Goal: Task Accomplishment & Management: Manage account settings

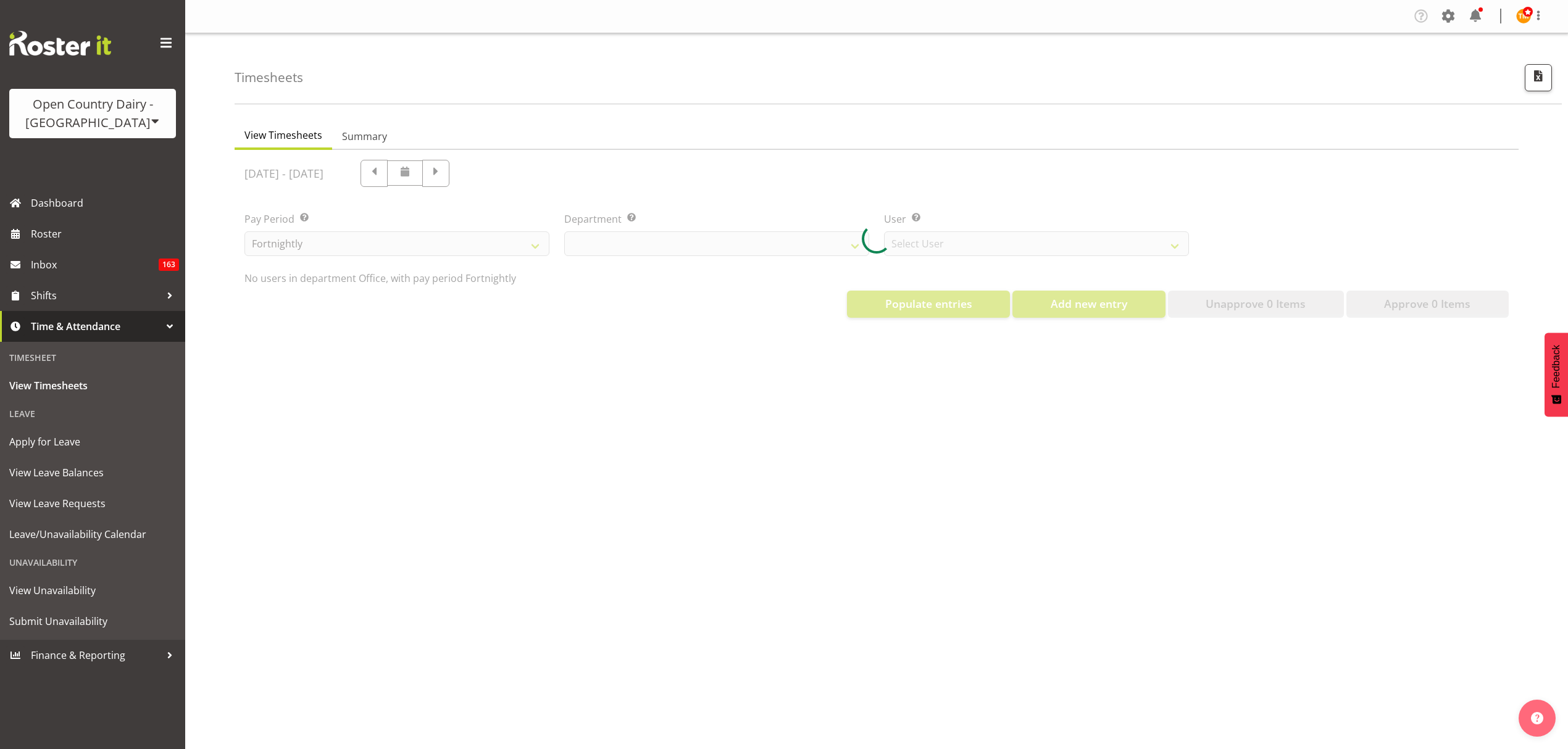
select select "699"
select select "8449"
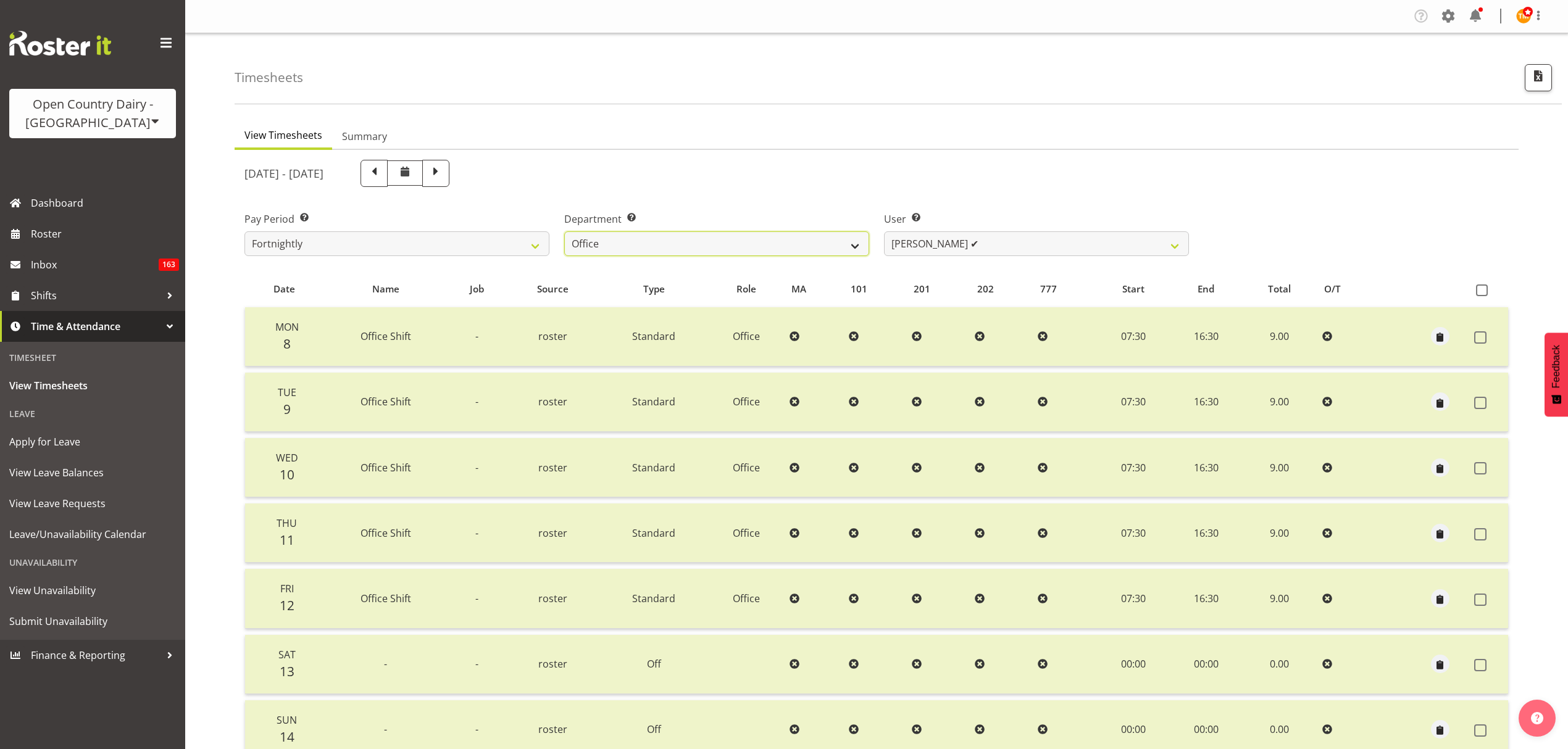
click at [658, 255] on select "734 735 736 737 738 739 851 853 854 855 856 858 861 862 865 867-9032 868 869 87…" at bounding box center [717, 243] width 305 height 24
select select "698"
click at [564, 231] on select "734 735 736 737 738 739 851 853 854 855 856 858 861 862 865 867-9032 868 869 87…" at bounding box center [717, 243] width 305 height 24
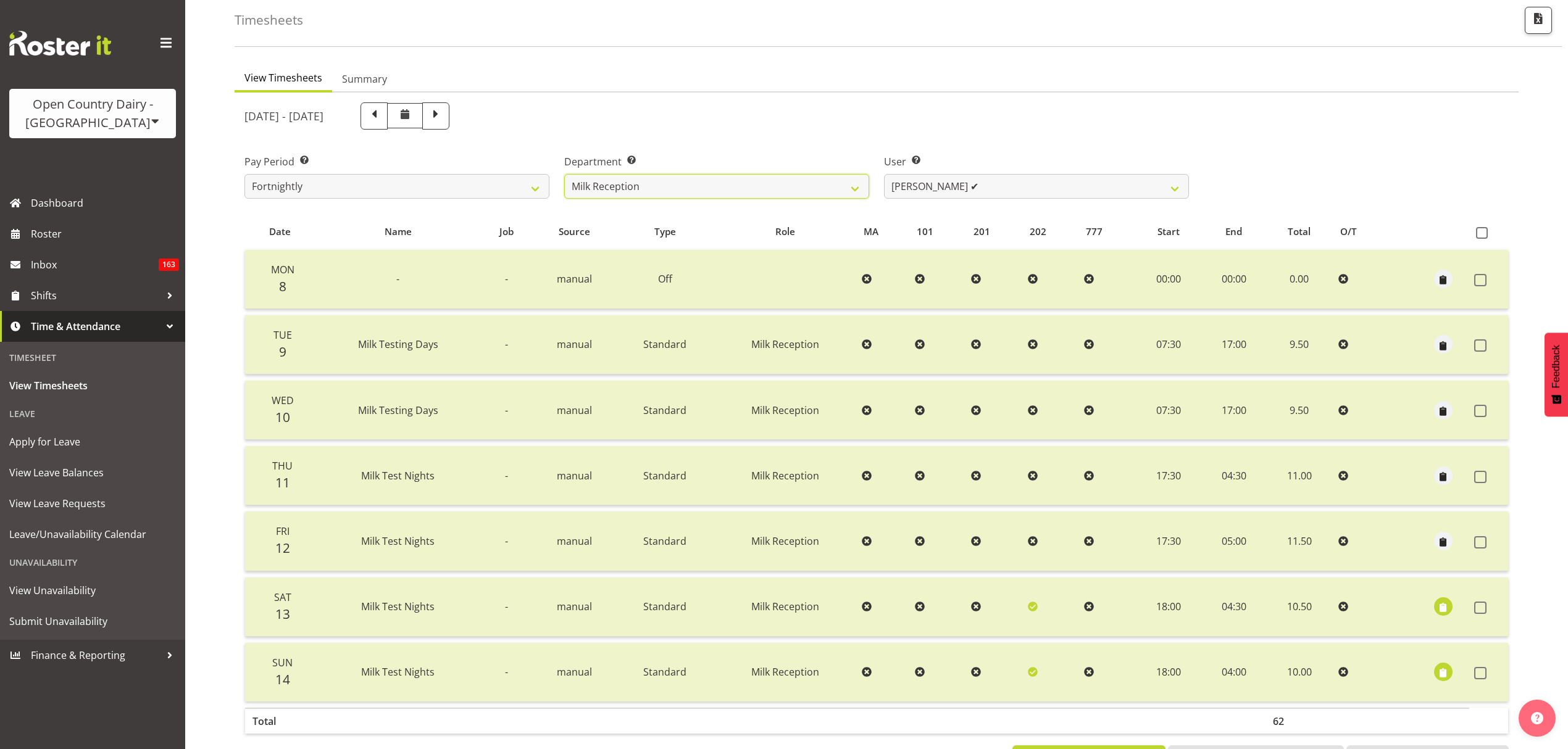
scroll to position [109, 0]
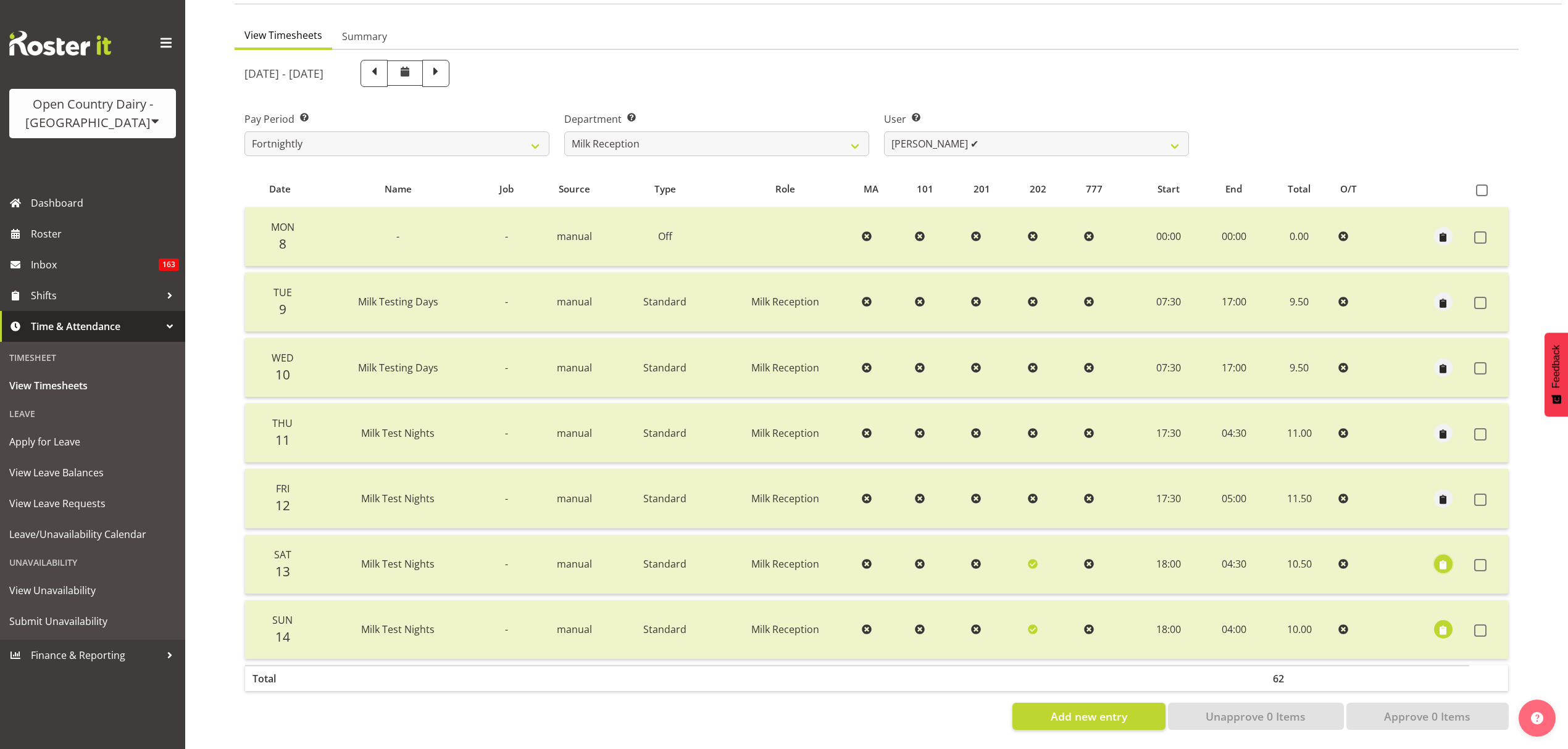
click at [1435, 559] on span "button" at bounding box center [1443, 566] width 14 height 14
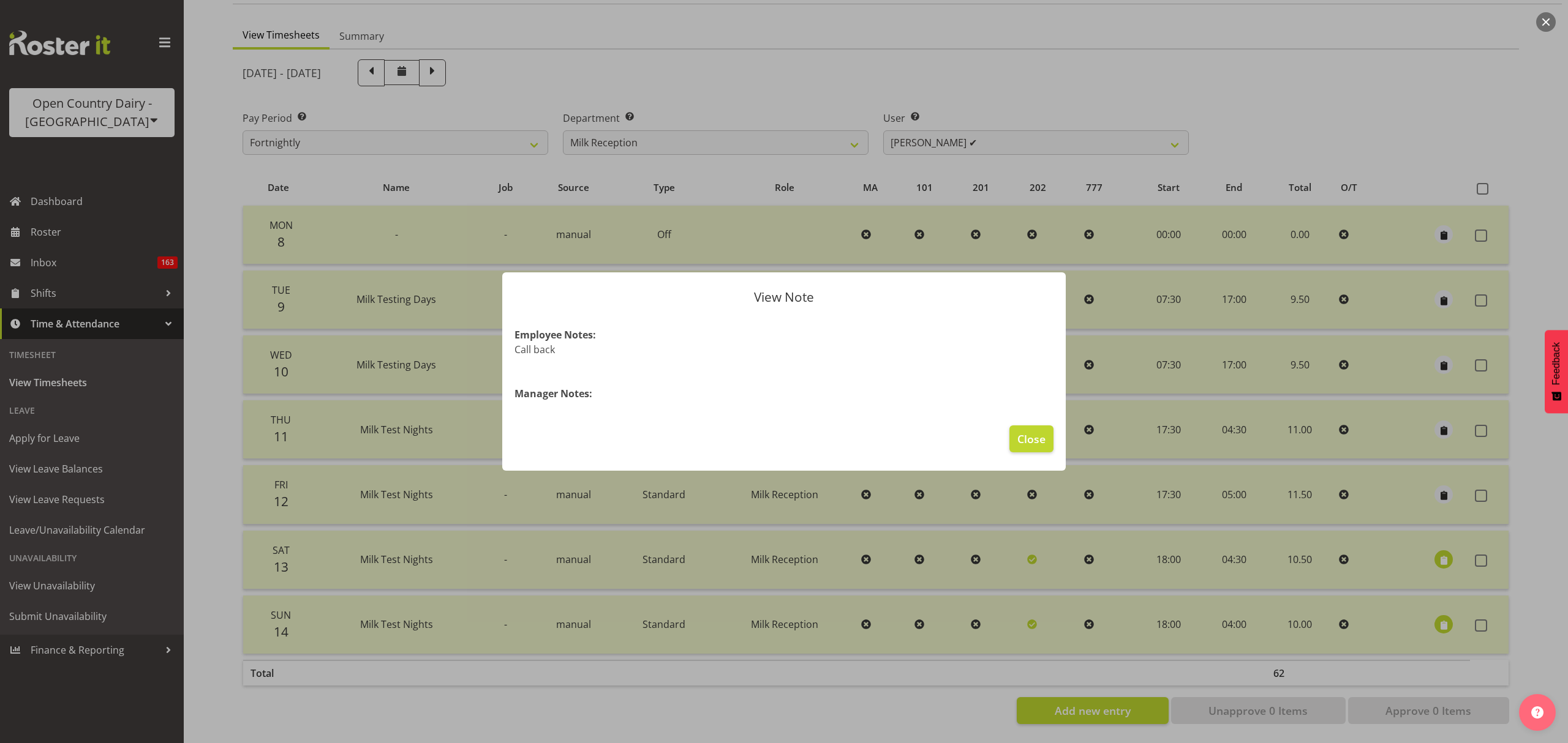
click at [1424, 552] on div at bounding box center [784, 371] width 1568 height 743
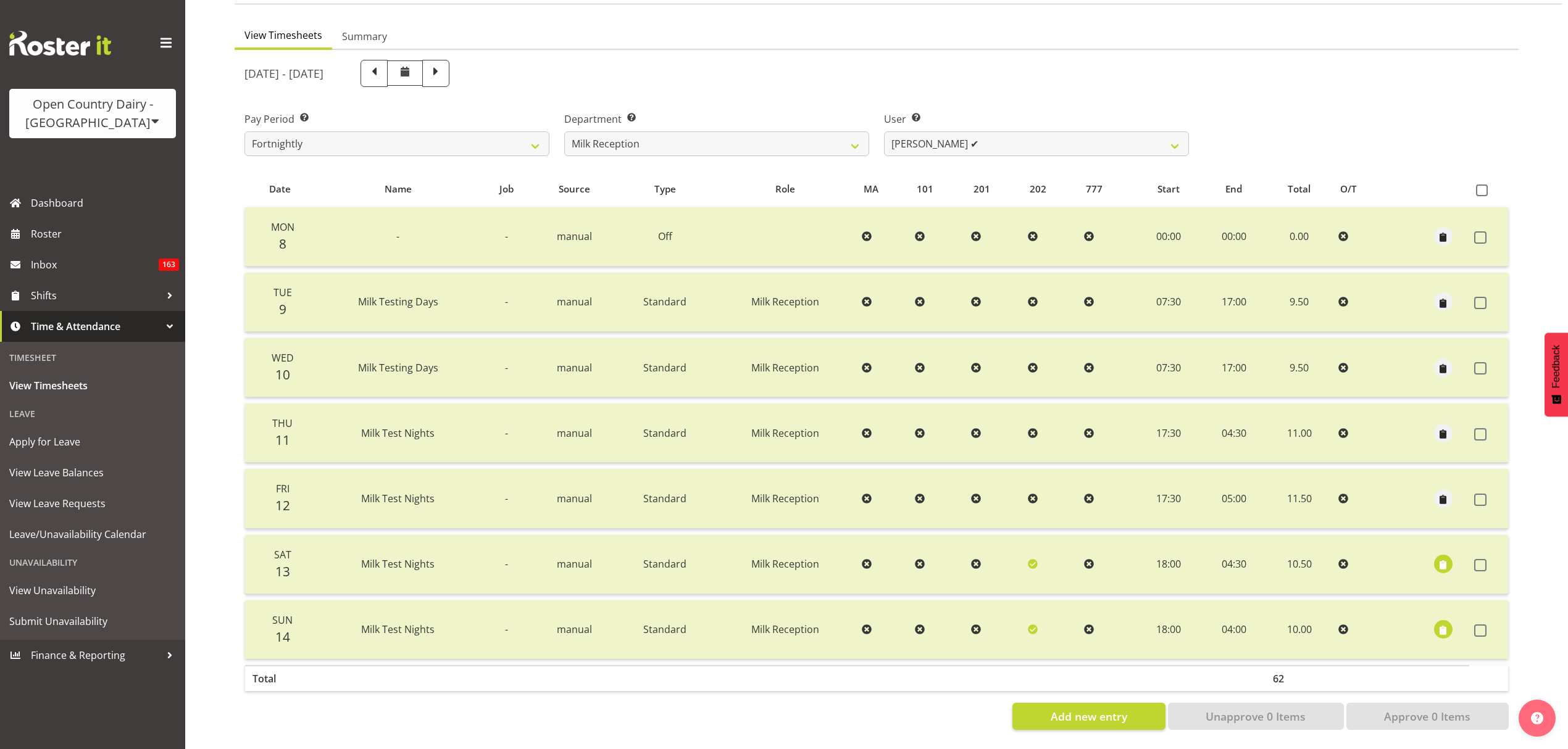
click at [706, 23] on ul "View Timesheets Summary" at bounding box center [876, 36] width 1284 height 27
click at [1013, 13] on div "View Timesheets Summary September 8th - September 14th 2025 Pay Period Select w…" at bounding box center [900, 381] width 1333 height 736
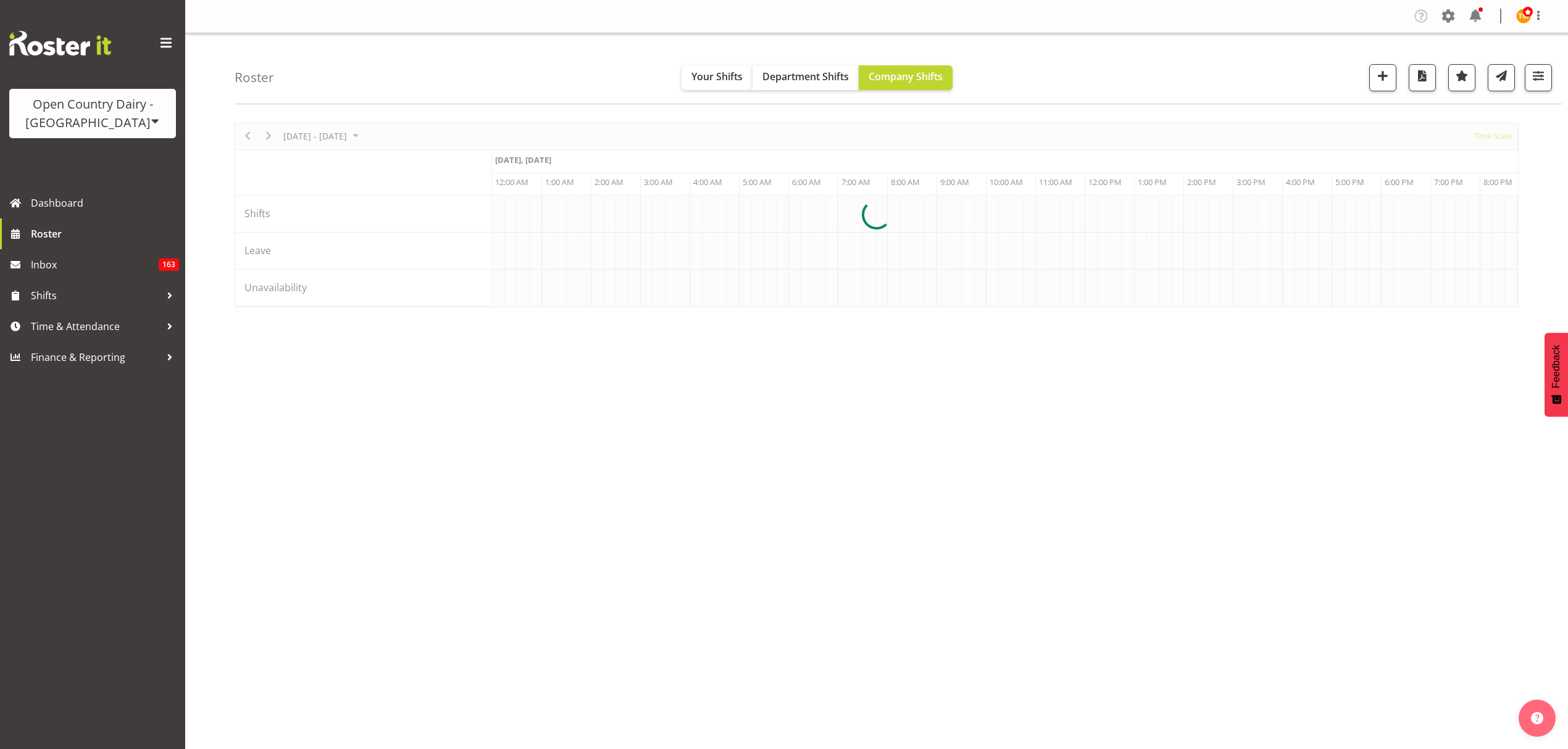
scroll to position [0, 3555]
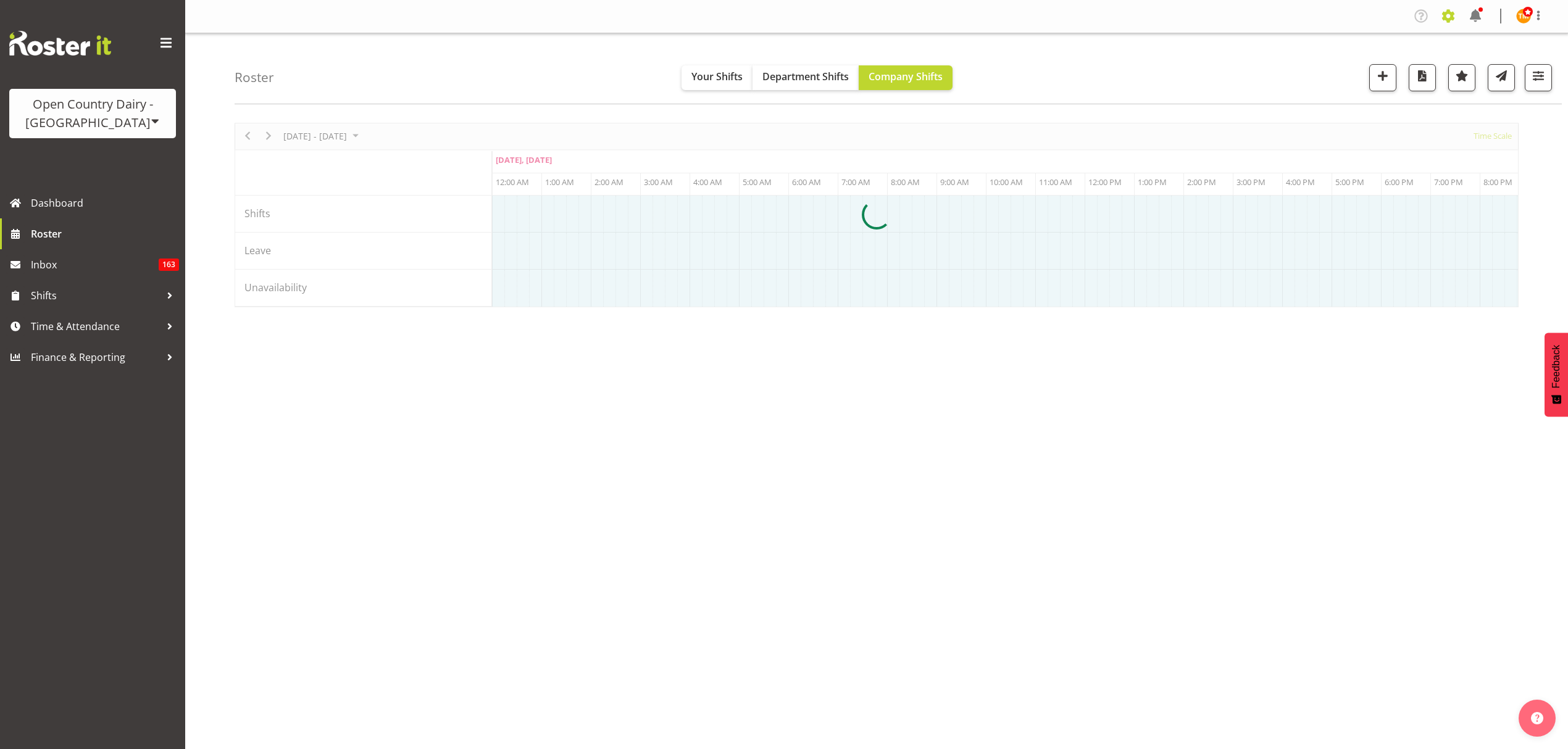
click at [1446, 18] on span at bounding box center [1447, 16] width 20 height 20
click at [1213, 32] on div "Company Settings Roles & Skills Tasks Jobs Employees Locations & Departments Ac…" at bounding box center [877, 17] width 1383 height 33
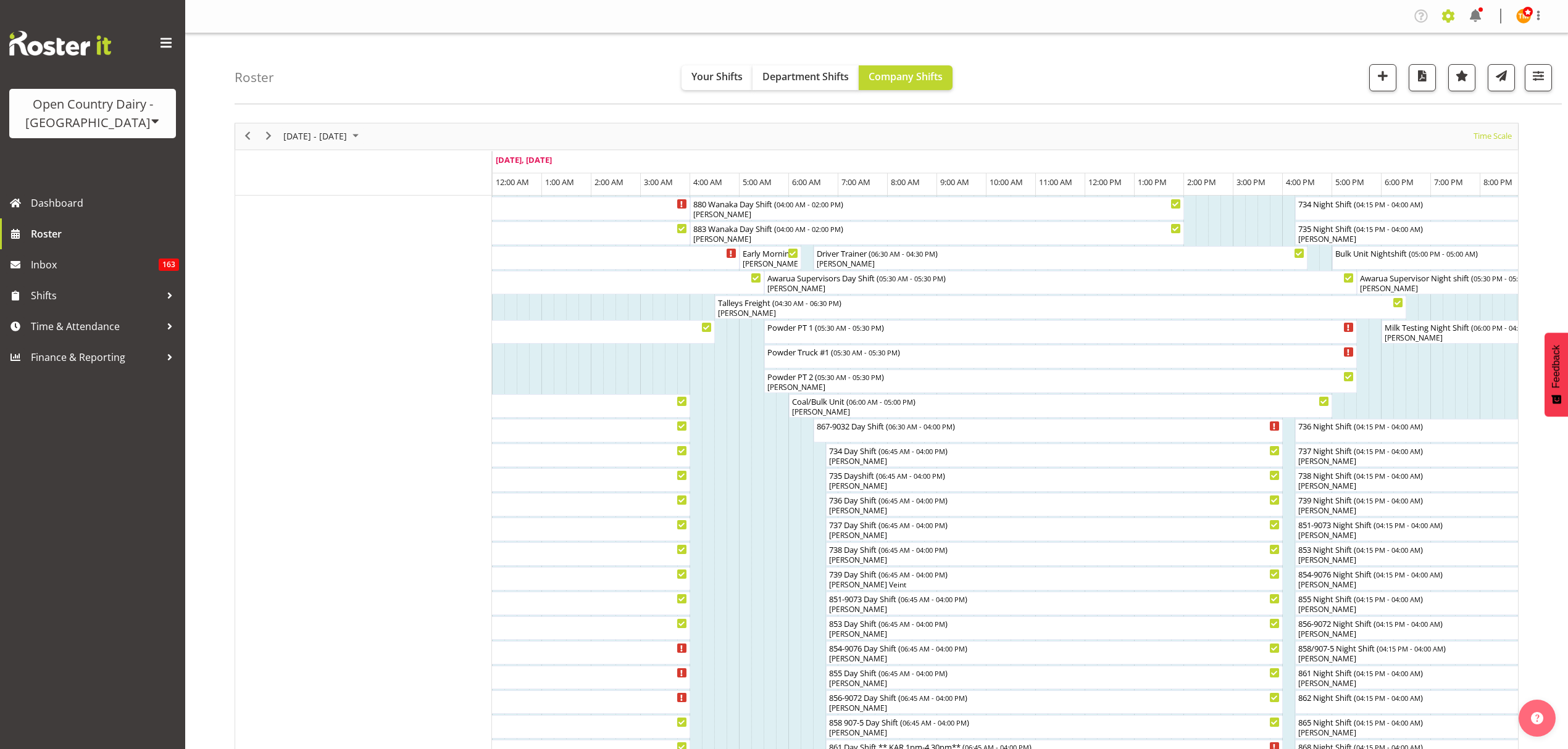
click at [1450, 17] on span at bounding box center [1447, 16] width 20 height 20
drag, startPoint x: 1220, startPoint y: 103, endPoint x: 1206, endPoint y: 104, distance: 14.0
click at [1220, 103] on div "Roster Your Shifts Department Shifts Company Shifts All Locations Clear Awarua …" at bounding box center [898, 69] width 1327 height 71
click at [1457, 24] on span at bounding box center [1447, 16] width 20 height 20
click at [1390, 137] on link "Employees" at bounding box center [1372, 134] width 171 height 22
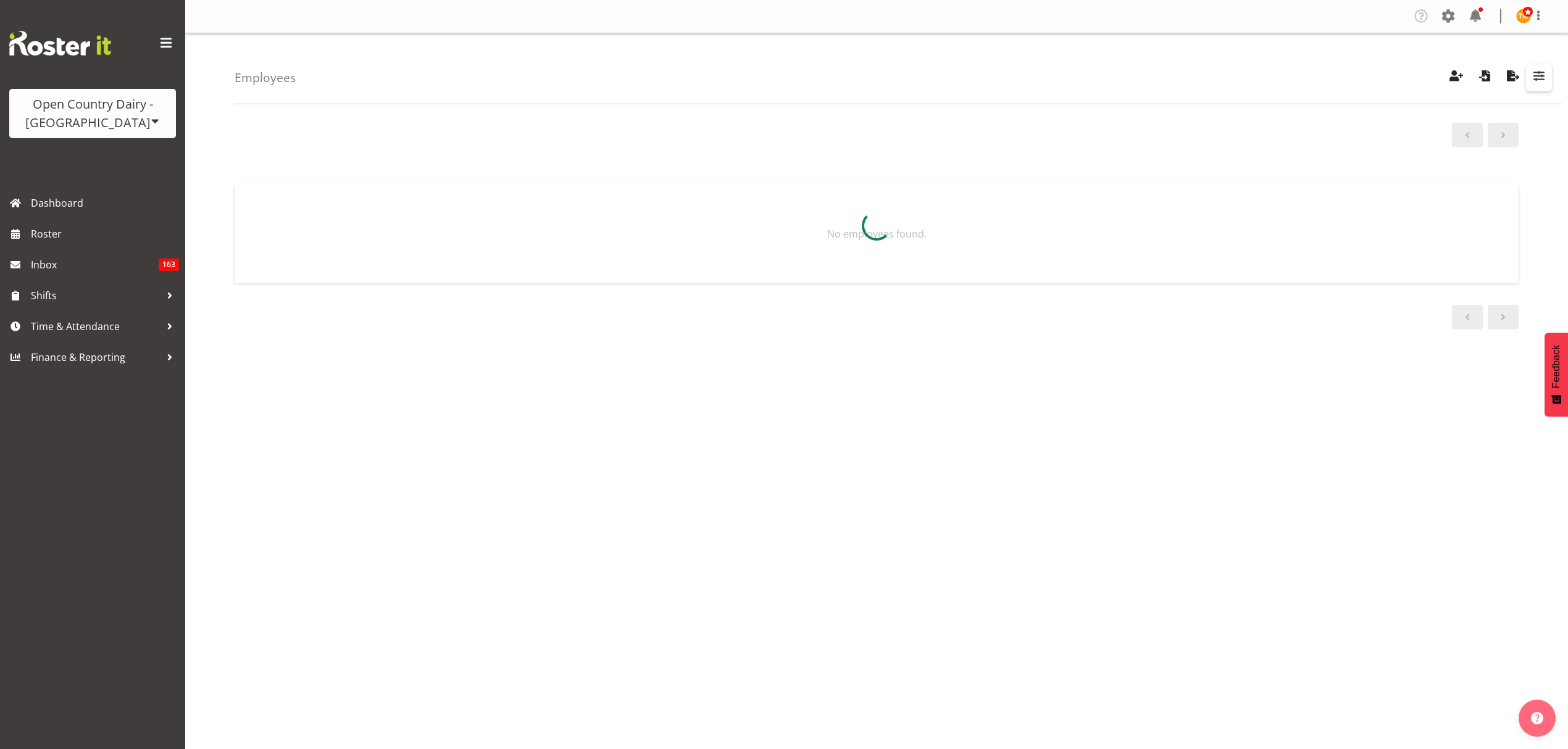
click at [1531, 68] on span "button" at bounding box center [1539, 76] width 16 height 16
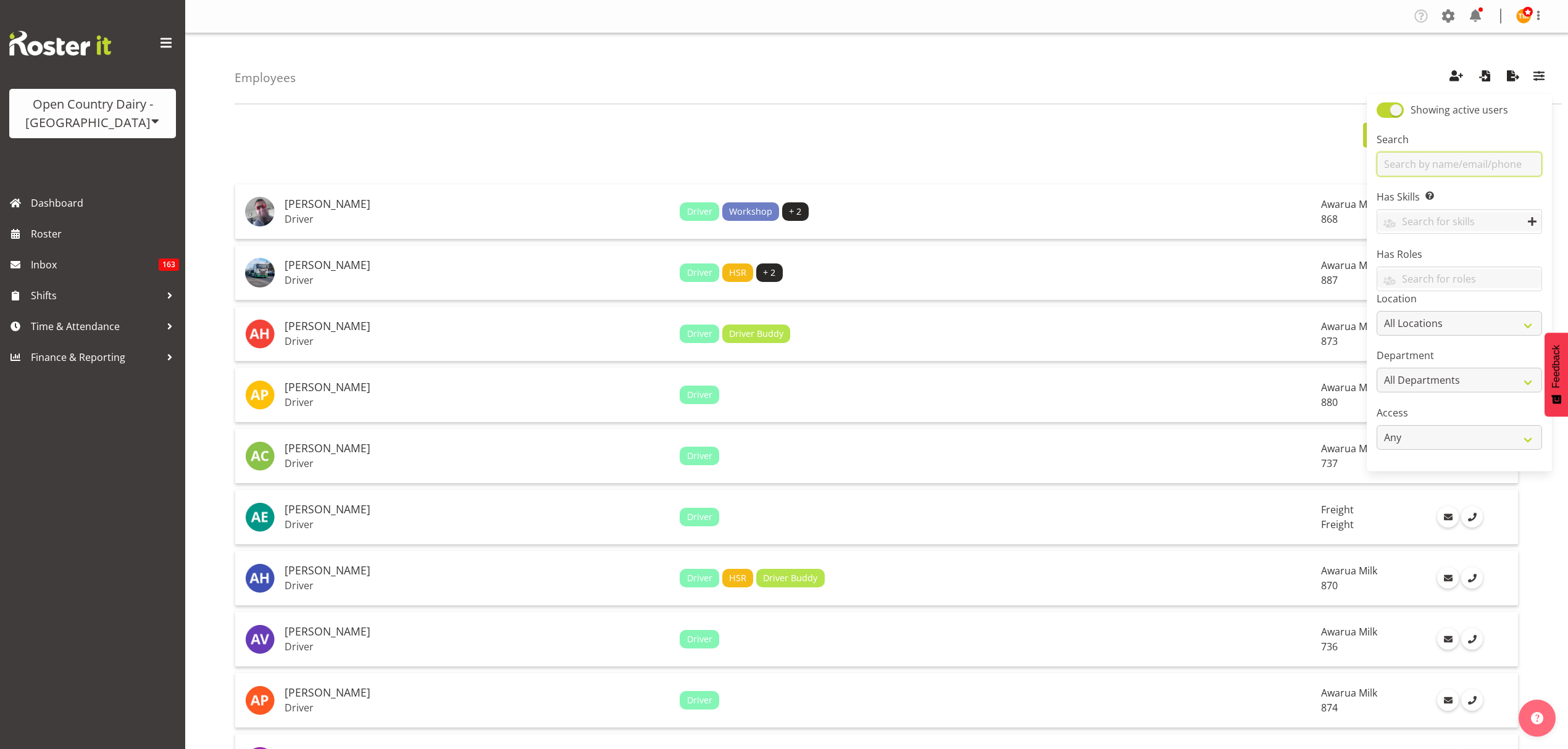
click at [1519, 159] on input "text" at bounding box center [1459, 163] width 166 height 24
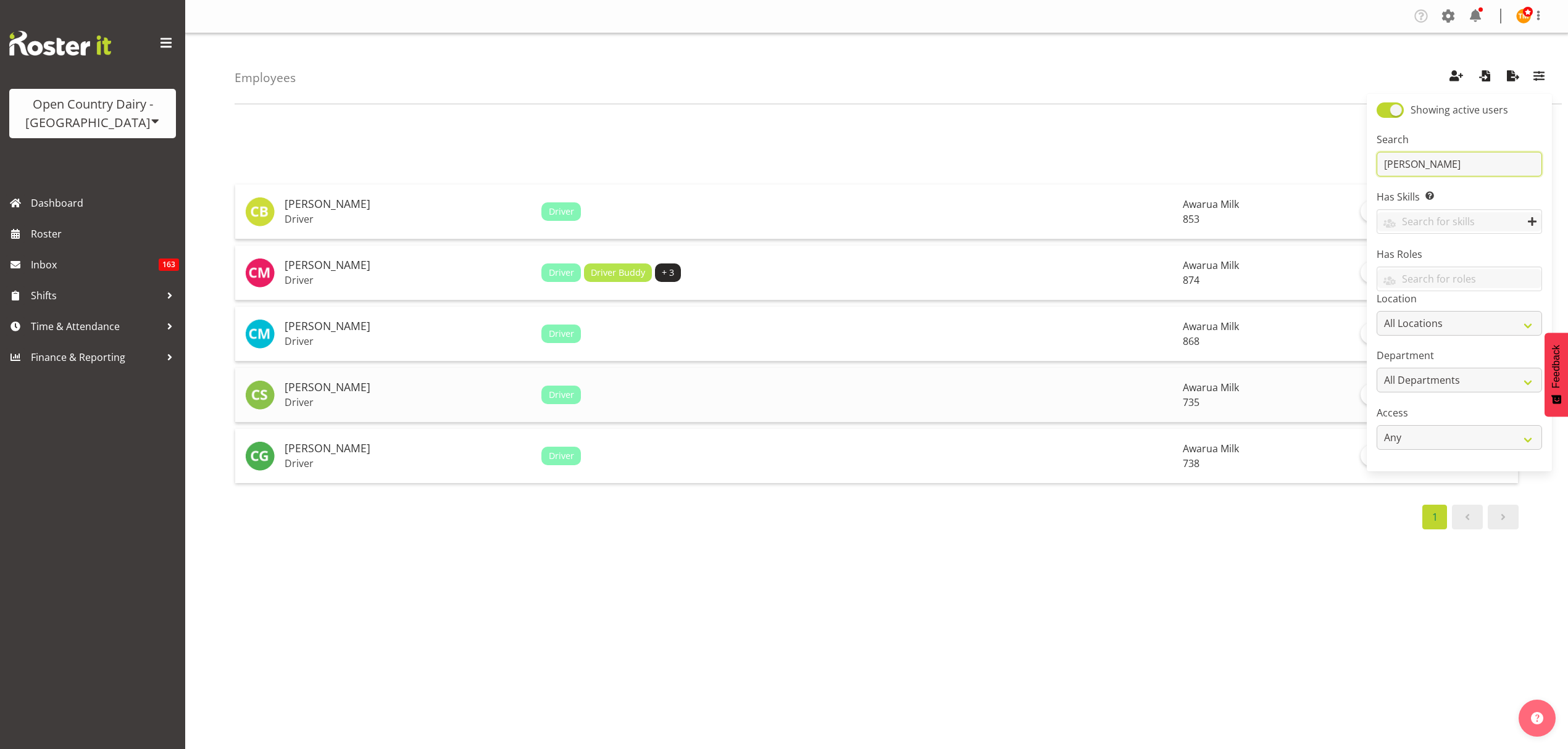
type input "chris"
click at [409, 401] on p "Driver" at bounding box center [408, 403] width 247 height 13
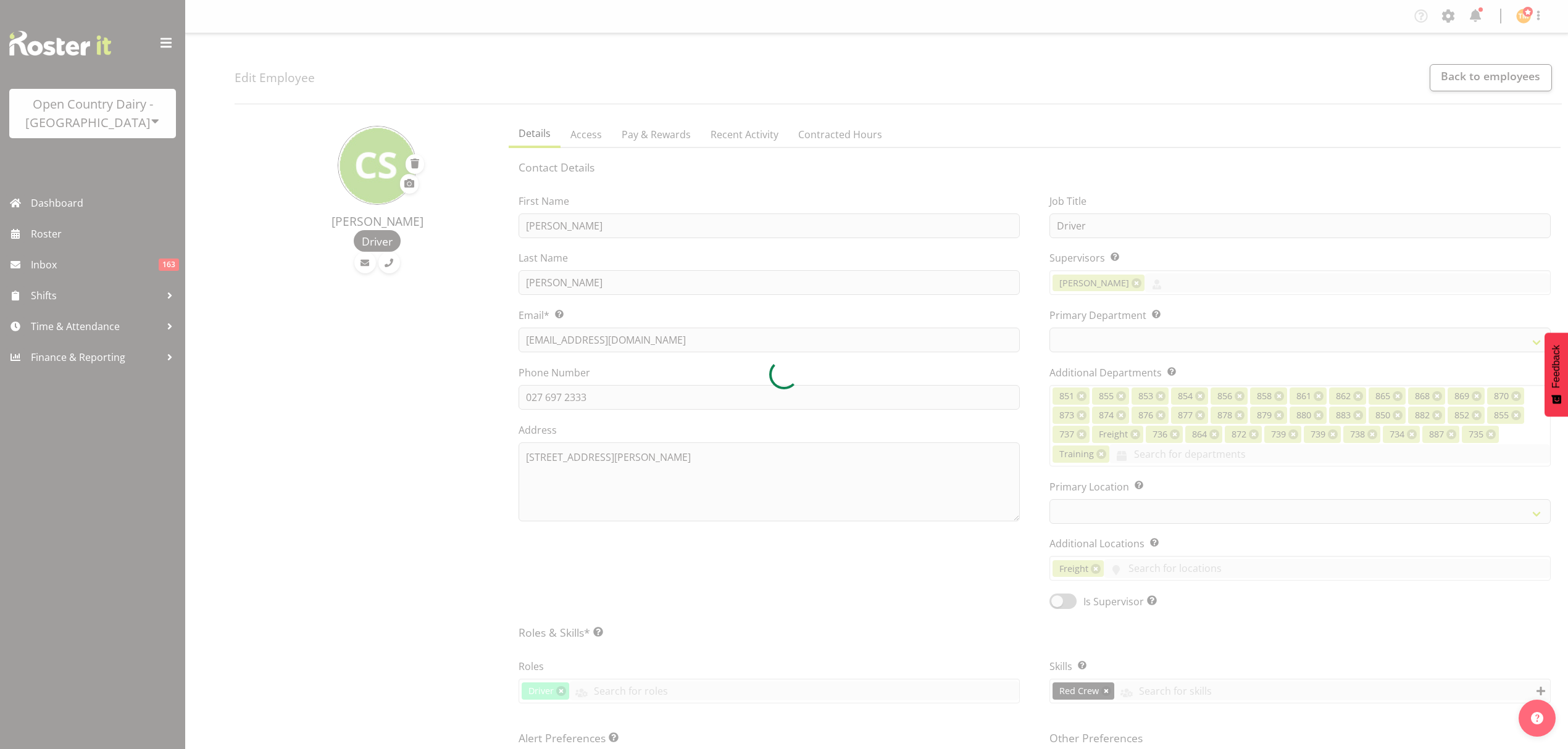
select select "TimelineWeek"
select select
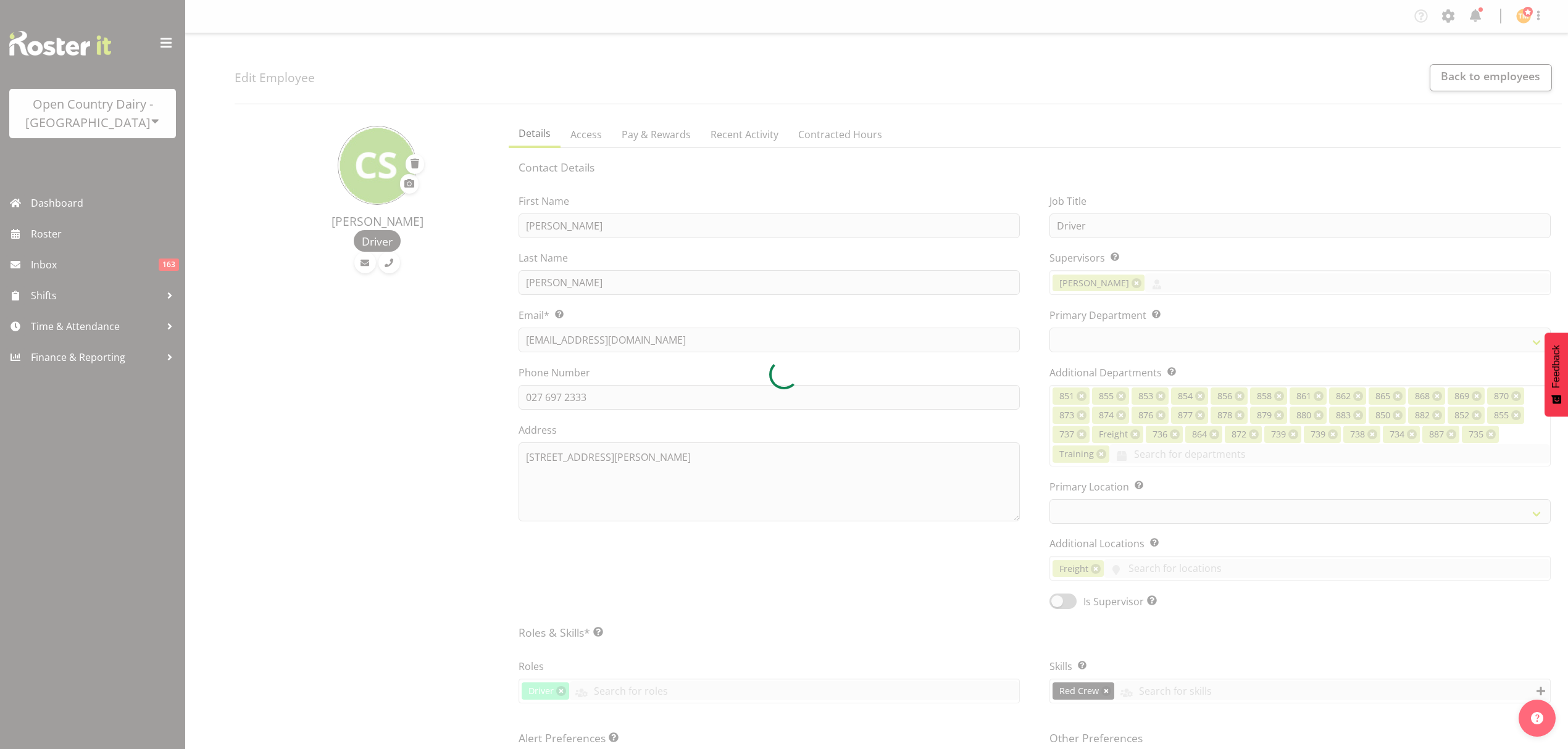
select select
click at [761, 129] on div at bounding box center [784, 374] width 1568 height 749
click at [759, 129] on div at bounding box center [784, 374] width 1568 height 749
select select "909"
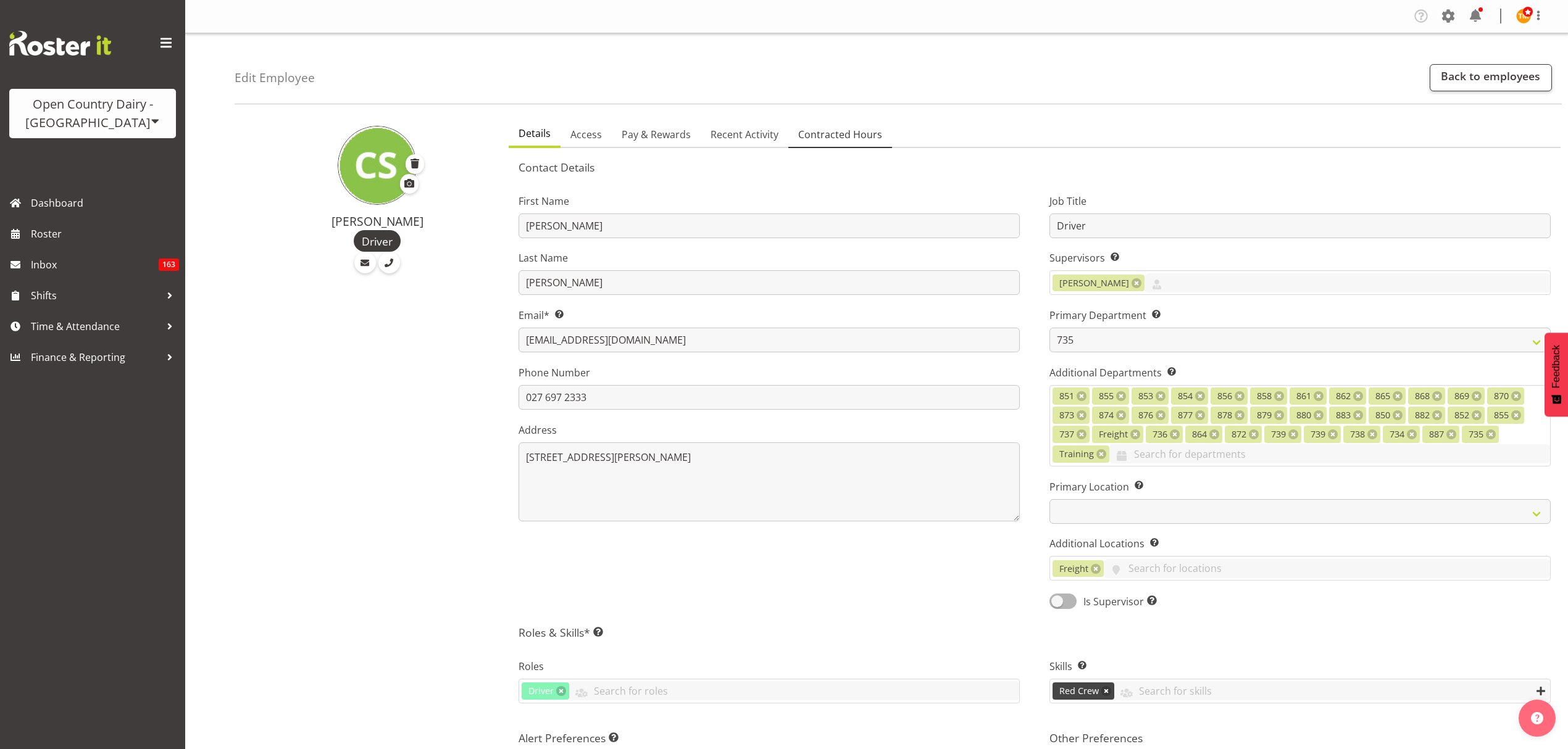
click at [793, 125] on link "Contracted Hours" at bounding box center [840, 135] width 103 height 26
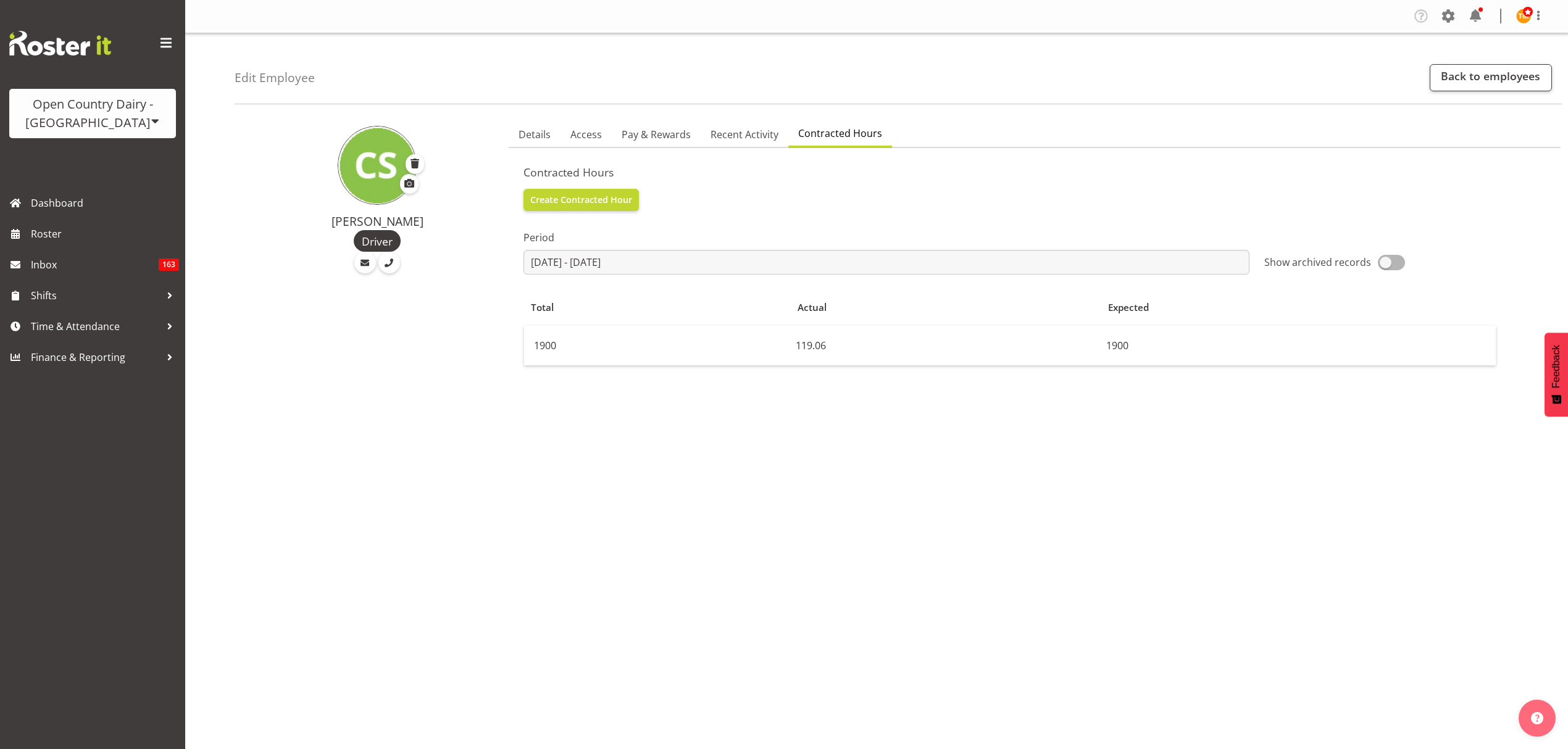
click at [803, 136] on span "Contracted Hours" at bounding box center [840, 133] width 84 height 15
click at [1101, 346] on td "1900" at bounding box center [1298, 346] width 395 height 39
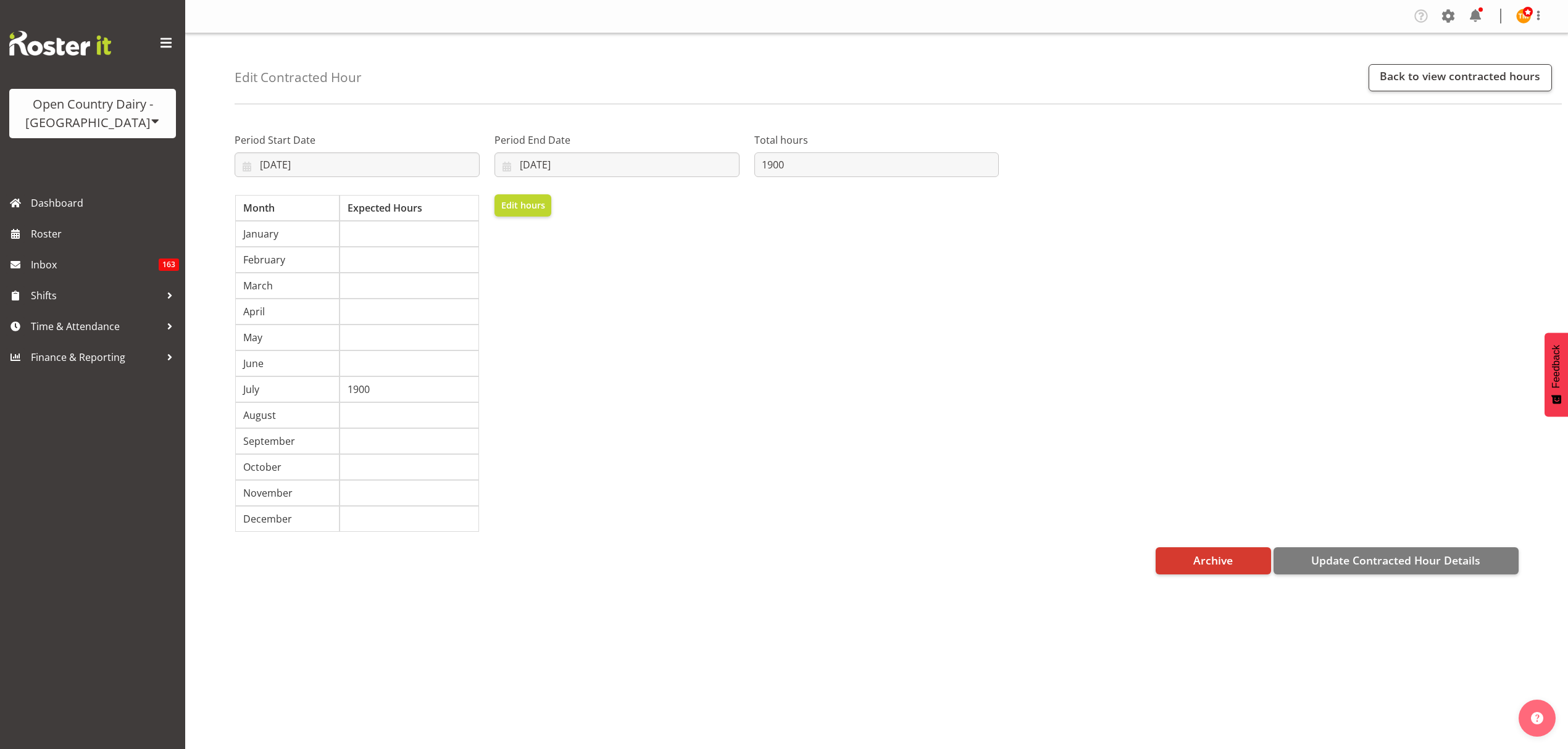
select select "6"
select select "2025"
click at [533, 168] on input "[DATE]" at bounding box center [616, 164] width 245 height 24
click at [292, 146] on label "Period Start Date" at bounding box center [357, 140] width 245 height 15
click at [300, 152] on input "[DATE]" at bounding box center [357, 164] width 245 height 24
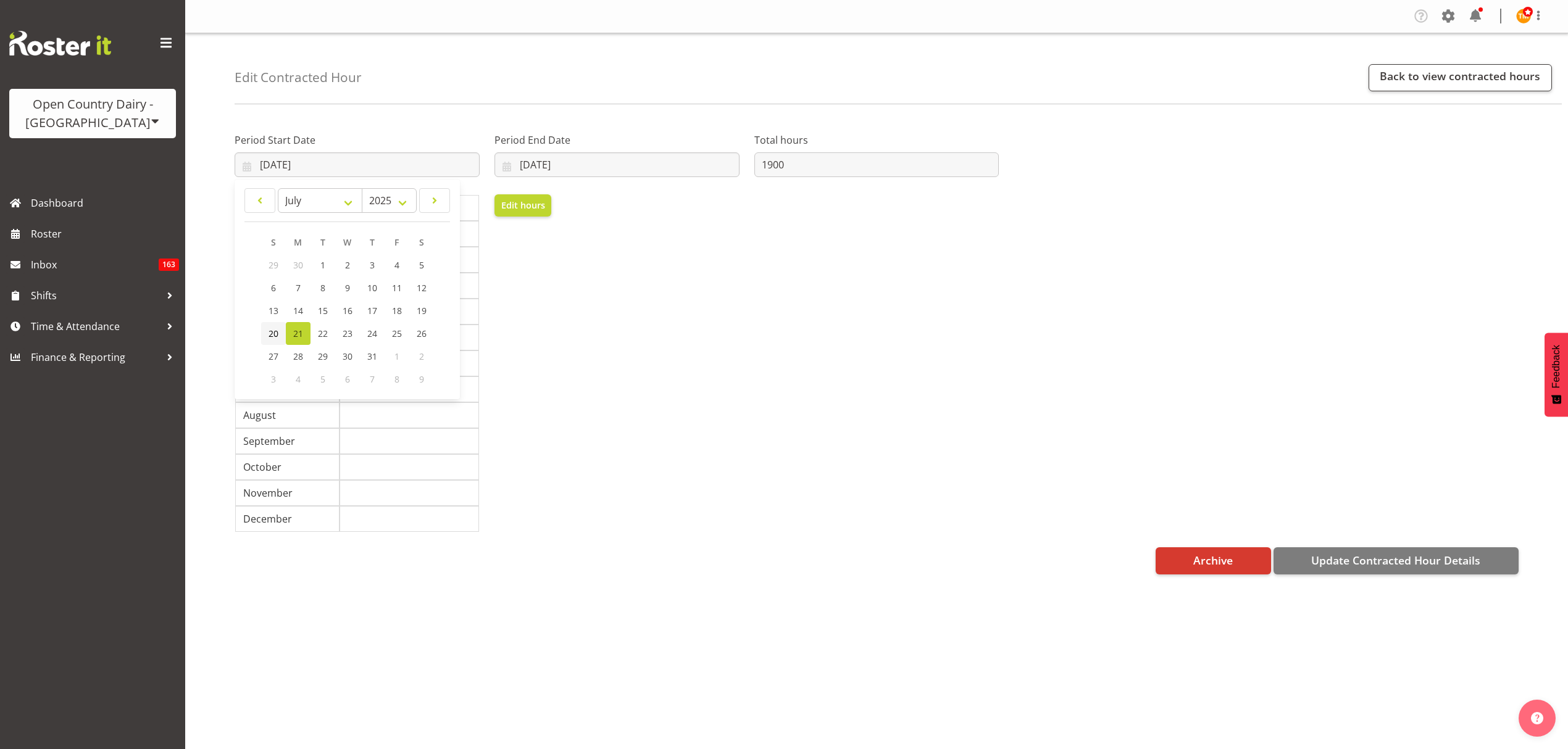
click at [274, 334] on span "20" at bounding box center [273, 333] width 10 height 12
type input "[DATE]"
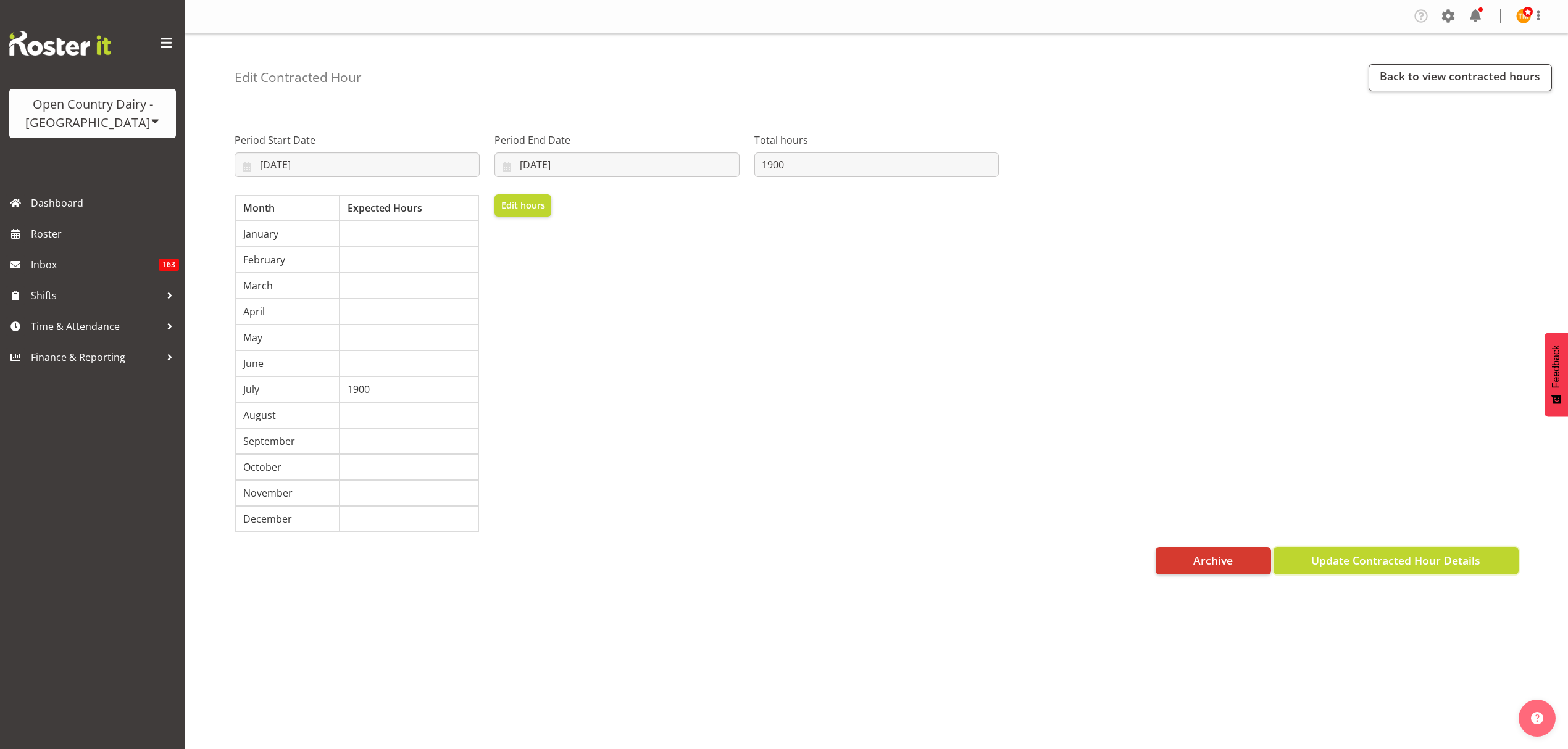
click at [1381, 568] on span "Update Contracted Hour Details" at bounding box center [1395, 560] width 169 height 16
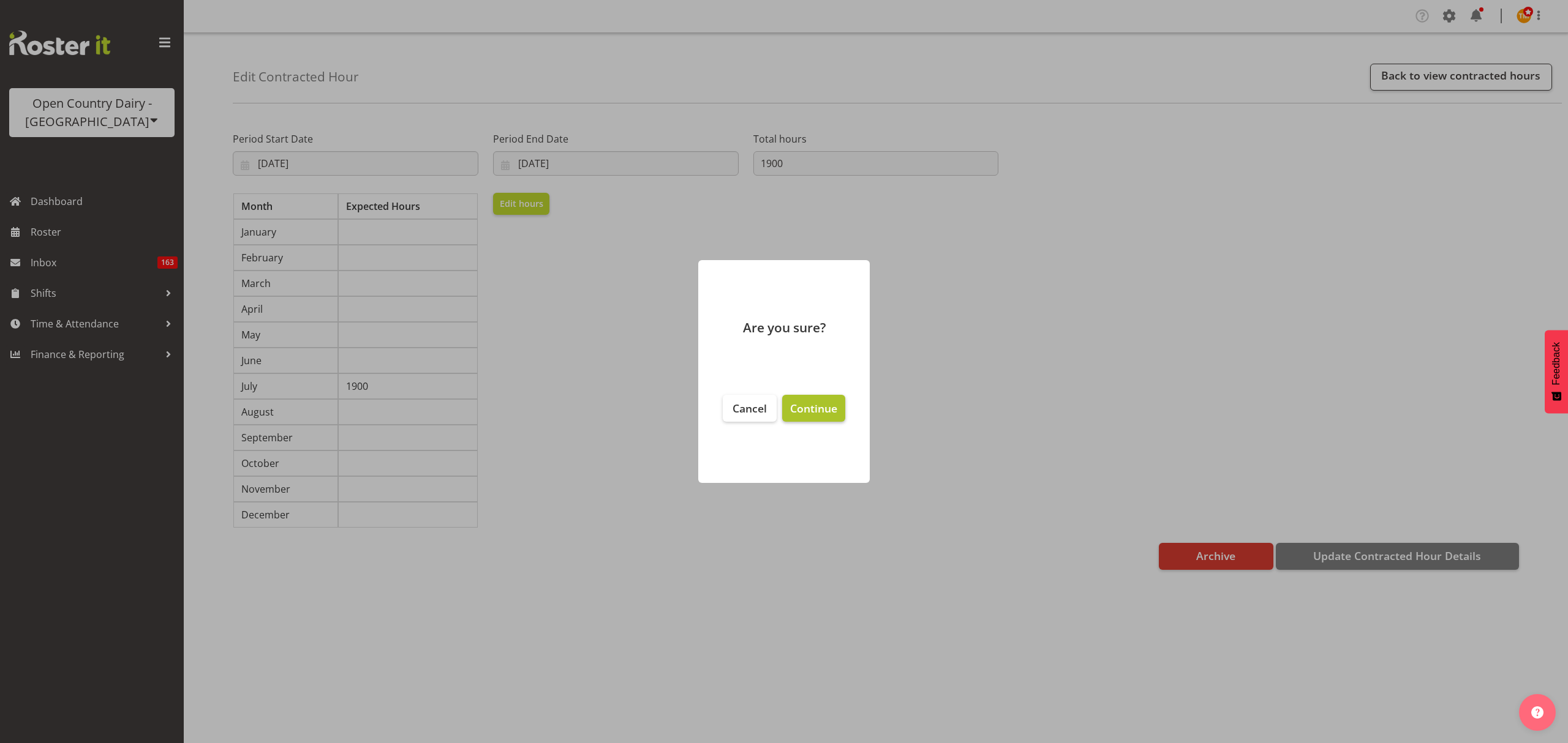
click at [800, 412] on span "Continue" at bounding box center [814, 408] width 47 height 15
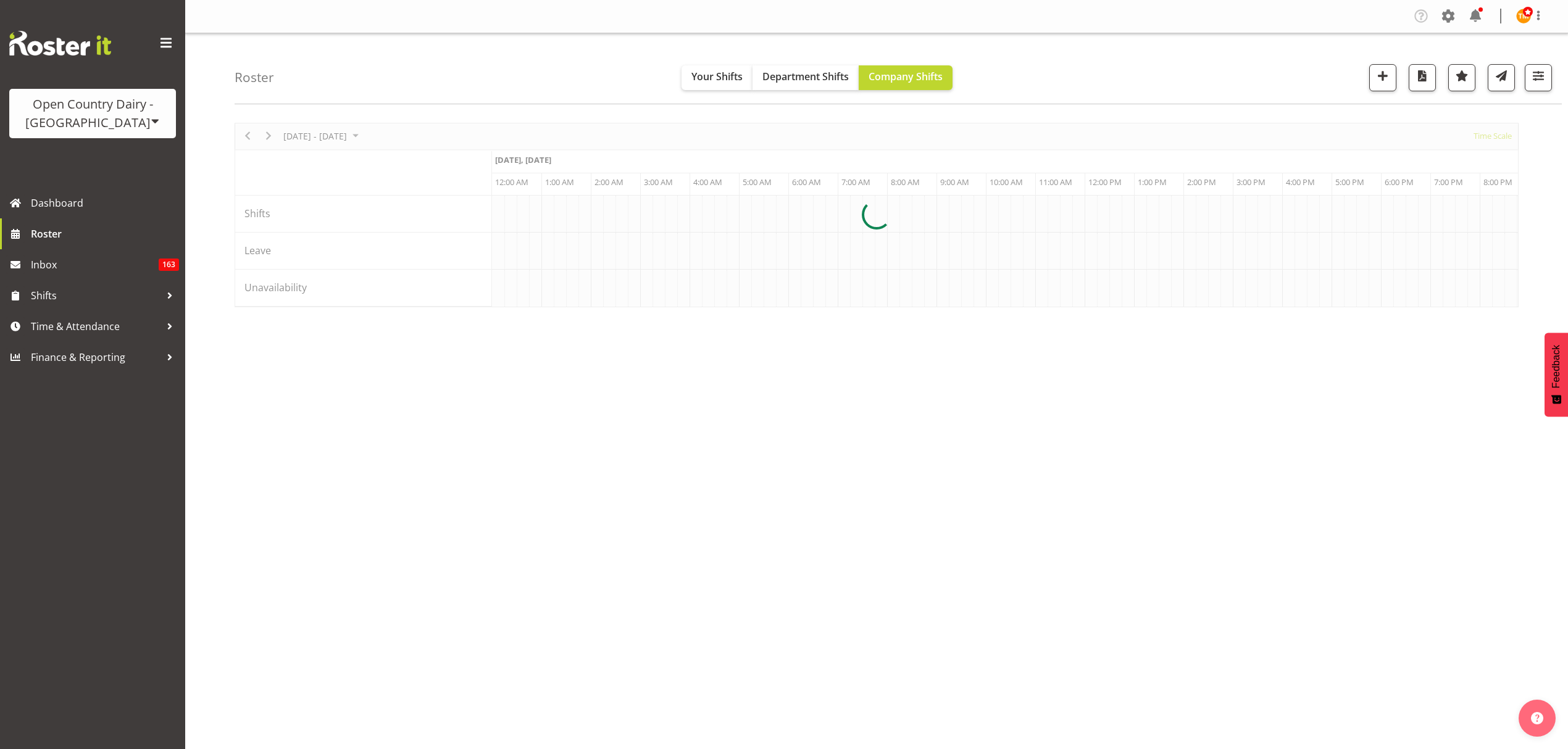
select select "shiftH"
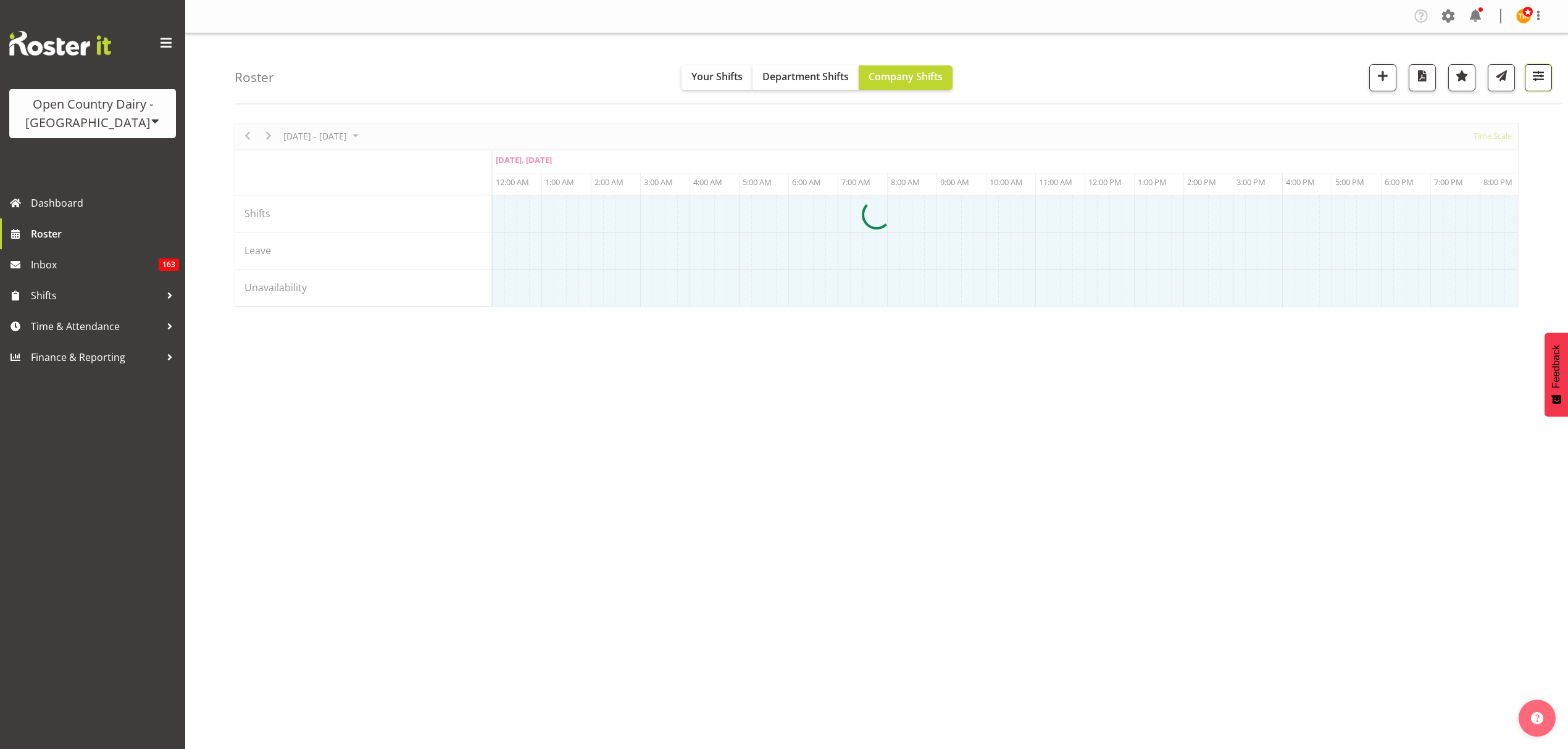
click at [1534, 84] on span "button" at bounding box center [1538, 76] width 16 height 16
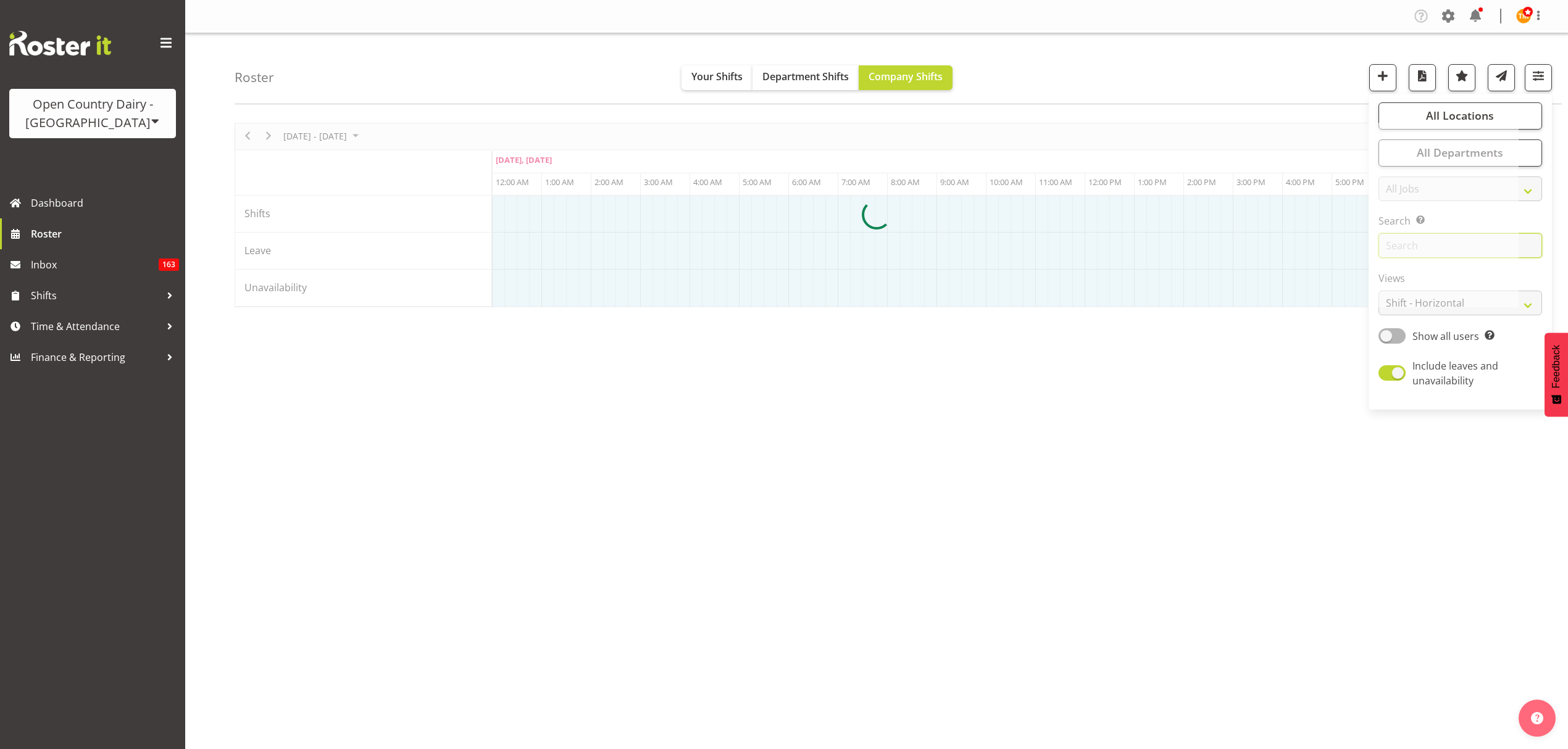
click at [1523, 249] on input "text" at bounding box center [1459, 245] width 163 height 24
type input "danny"
